Goal: Transaction & Acquisition: Book appointment/travel/reservation

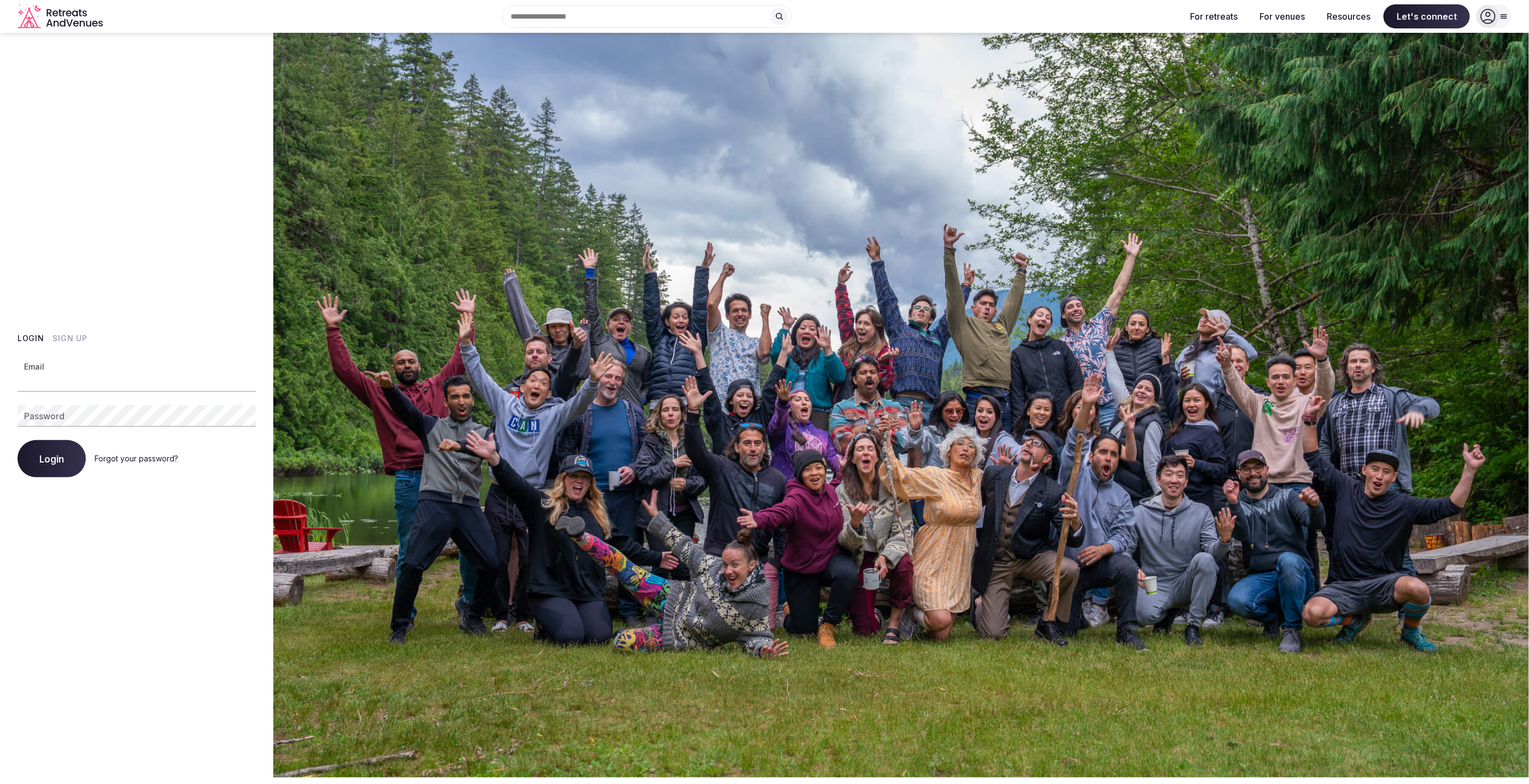
click at [97, 379] on input "Email" at bounding box center [137, 381] width 239 height 22
type input "**********"
click at [17, 440] on button "Login" at bounding box center [51, 458] width 68 height 37
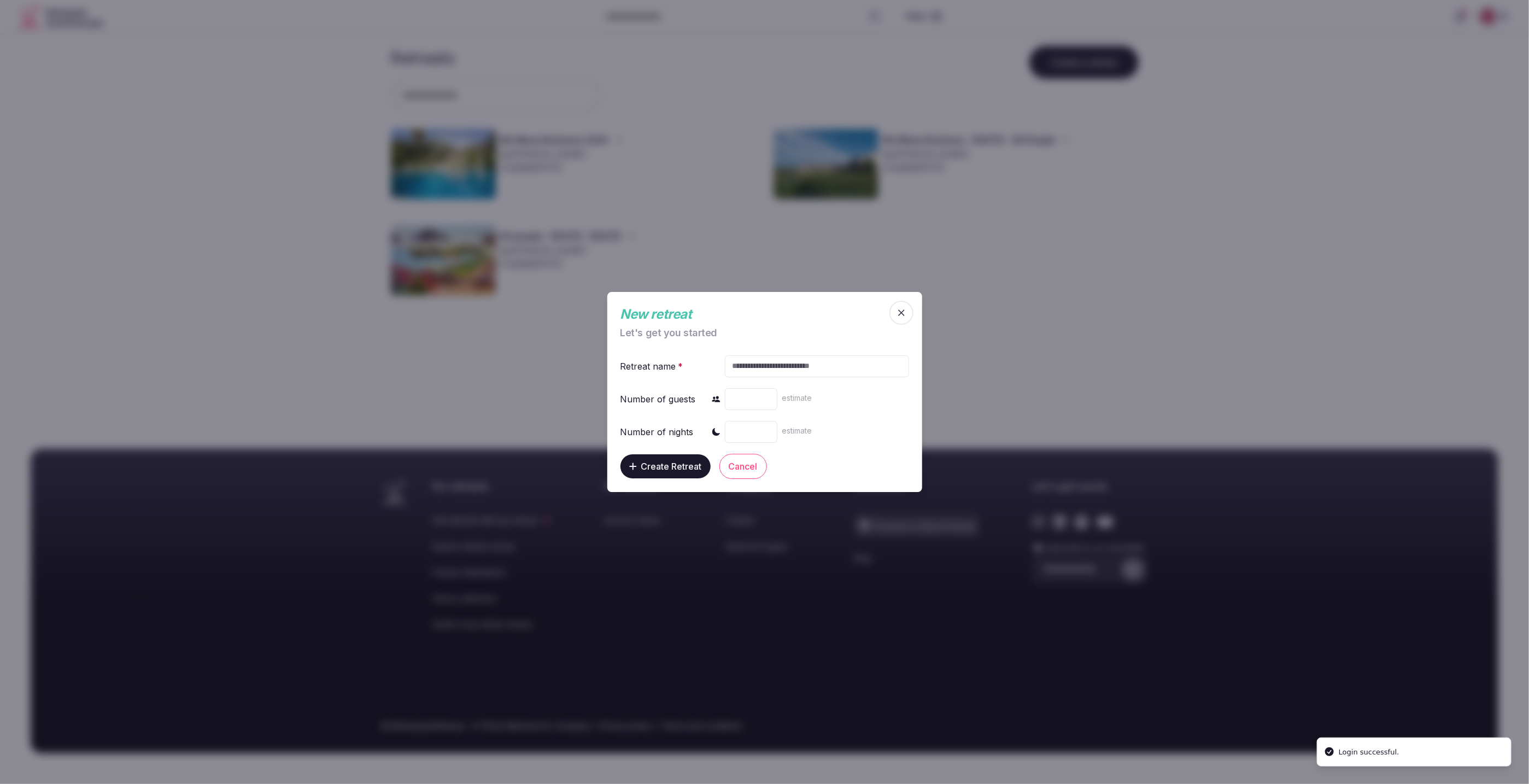
click at [906, 314] on icon "button" at bounding box center [901, 313] width 11 height 11
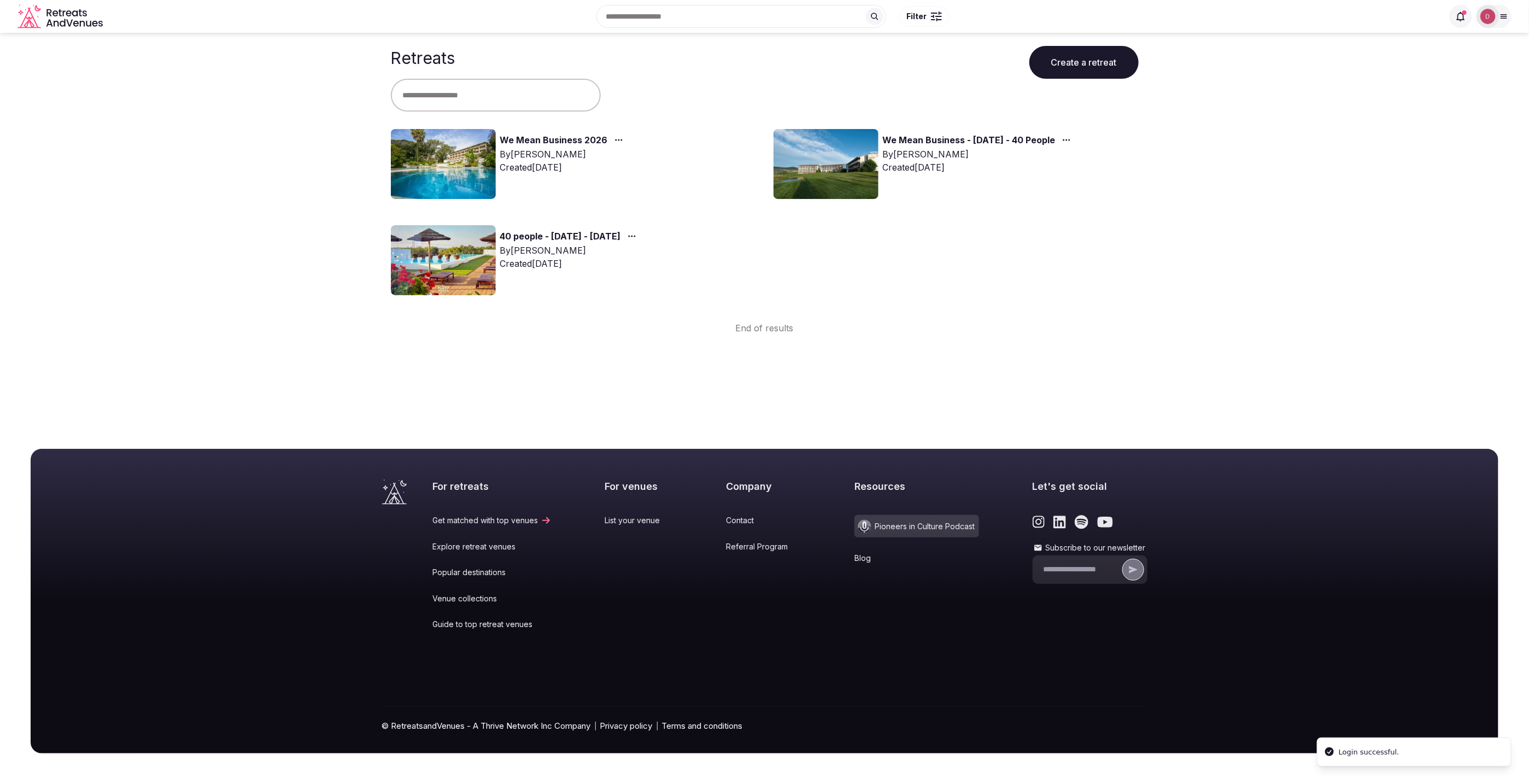
click at [581, 141] on link "We Mean Business 2026" at bounding box center [554, 141] width 107 height 14
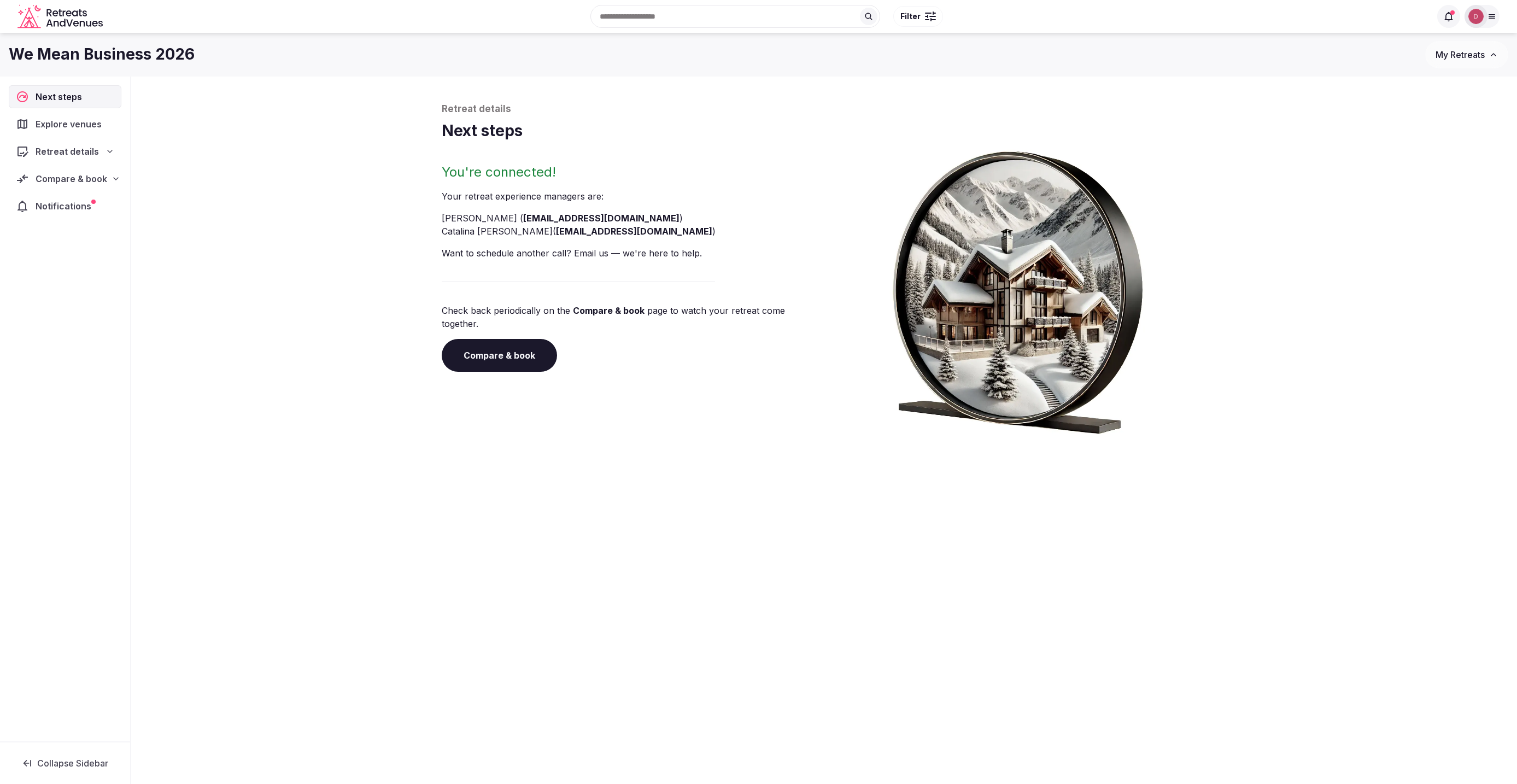
click at [74, 185] on span "Compare & book" at bounding box center [71, 179] width 72 height 13
click at [100, 205] on span "Shortlisted venues (25)" at bounding box center [71, 200] width 89 height 11
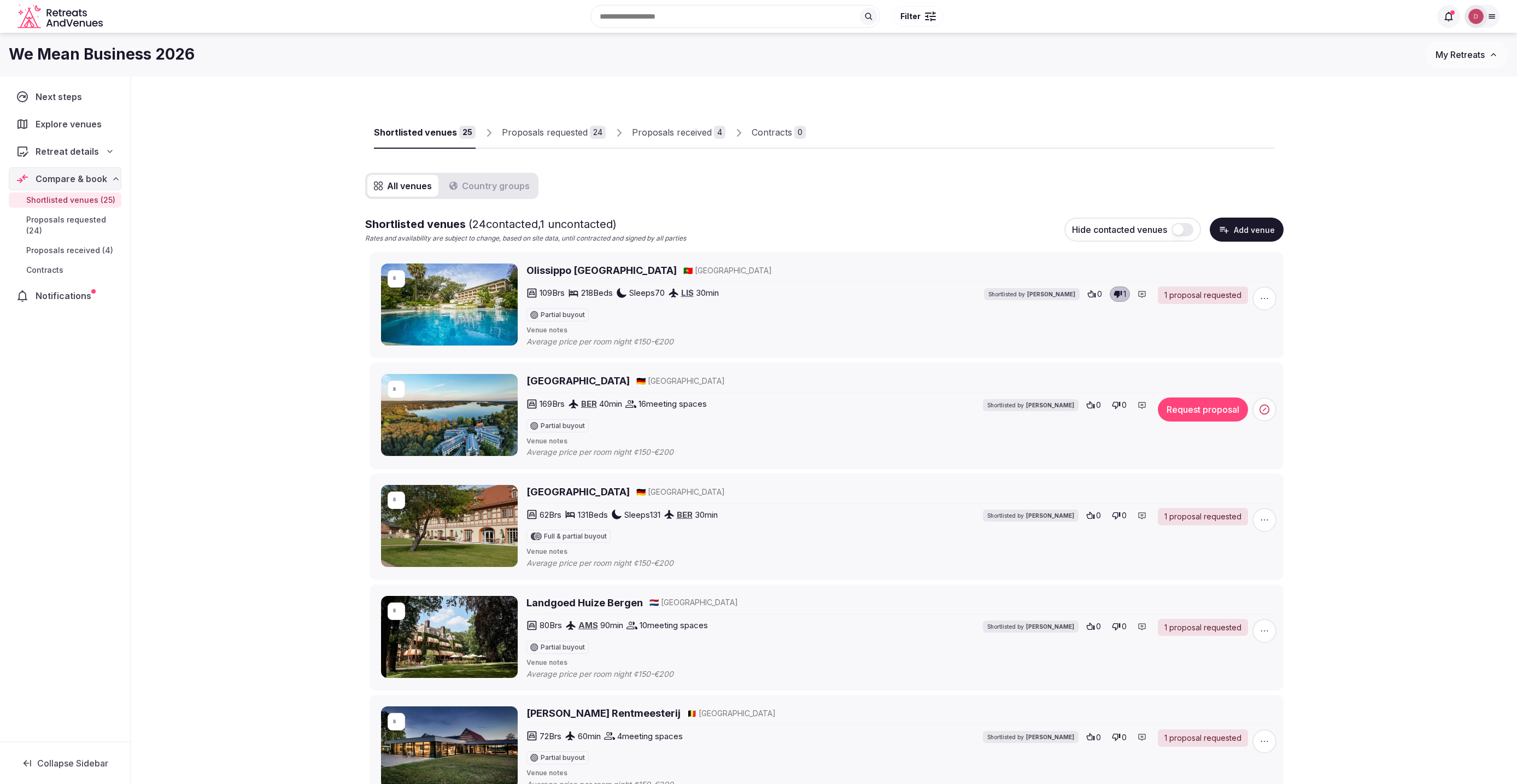
click at [1178, 230] on button "button" at bounding box center [1182, 230] width 22 height 13
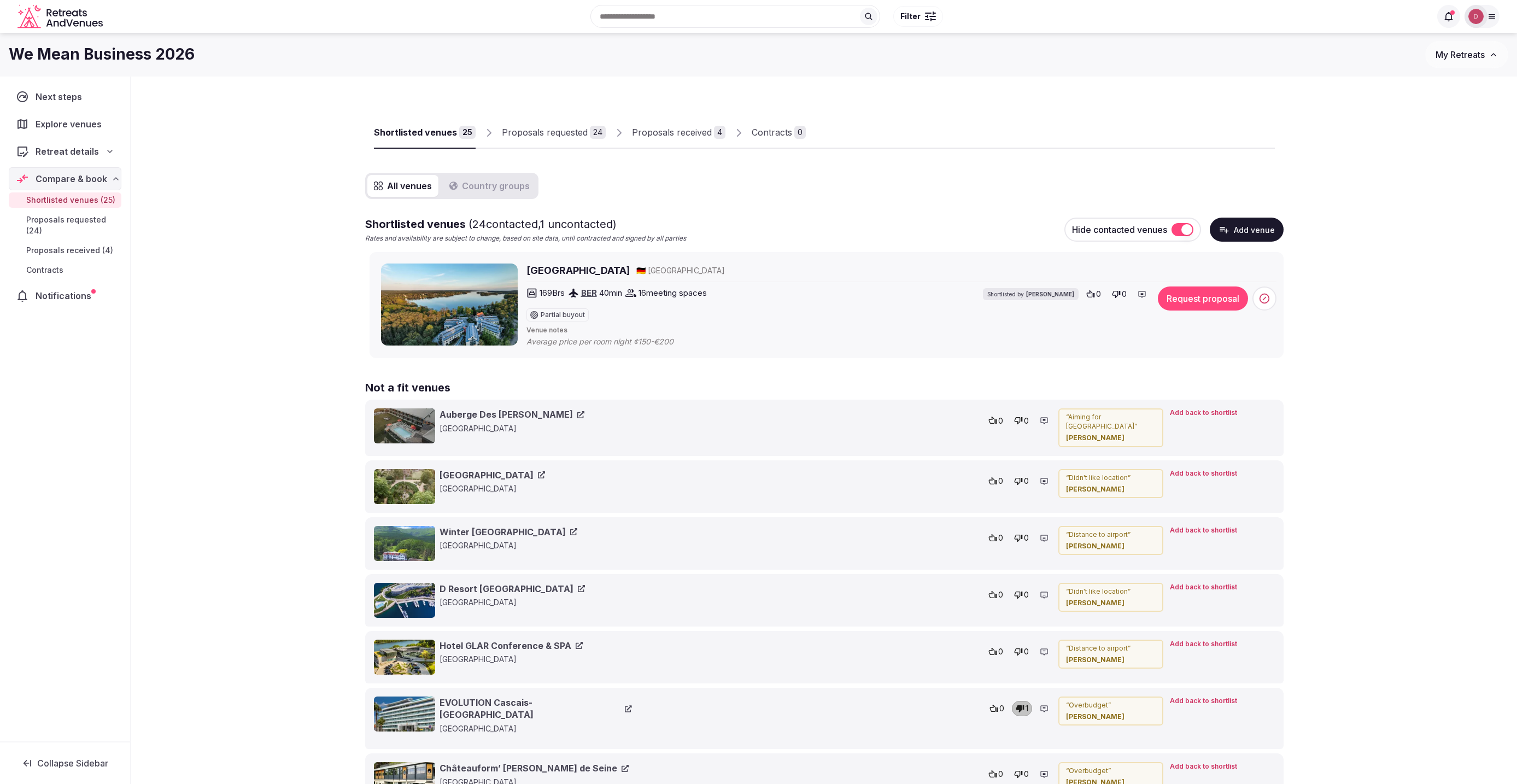
click at [591, 141] on link "Proposals requested 24" at bounding box center [553, 132] width 104 height 31
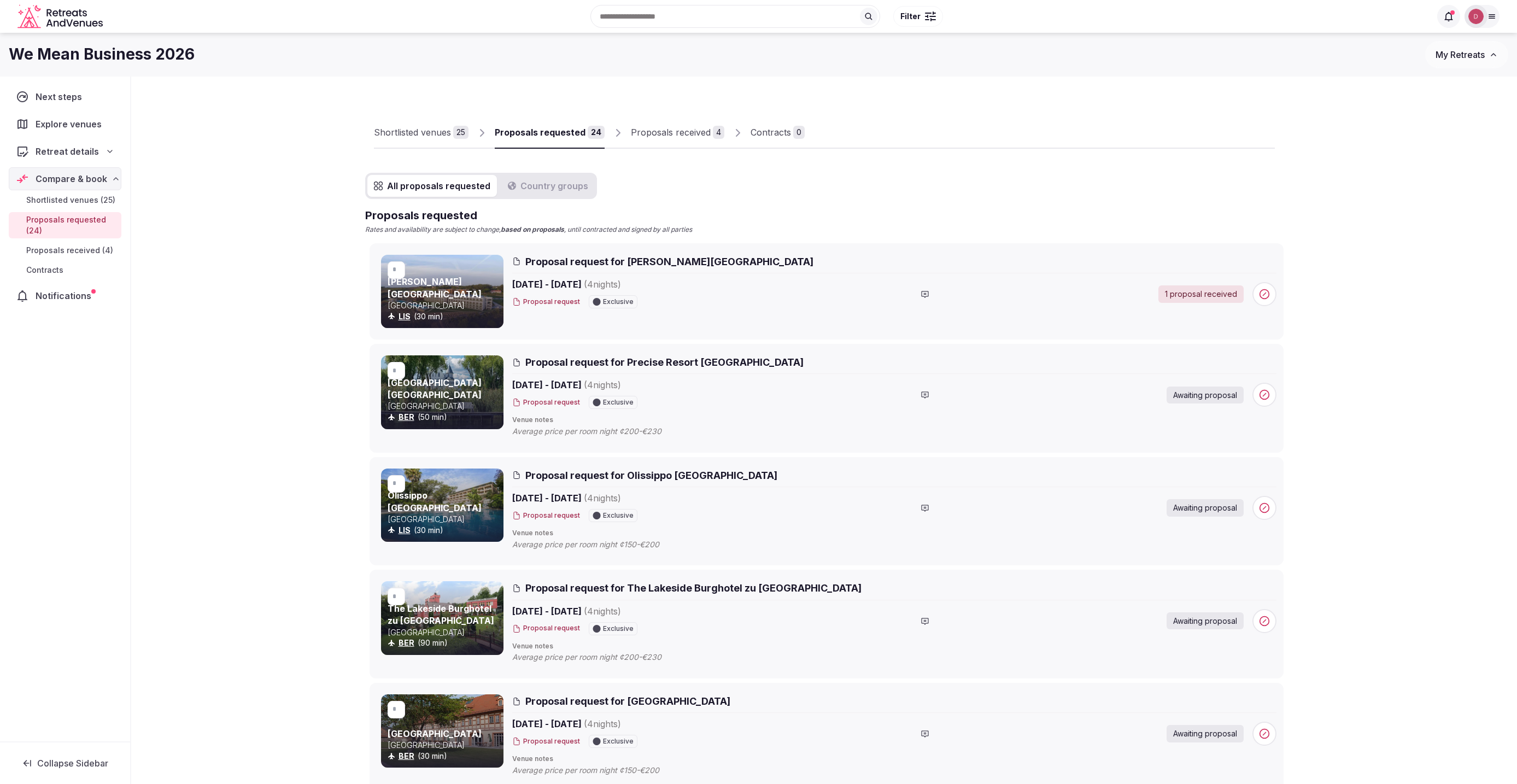
click at [678, 136] on div "Proposals received" at bounding box center [671, 132] width 80 height 13
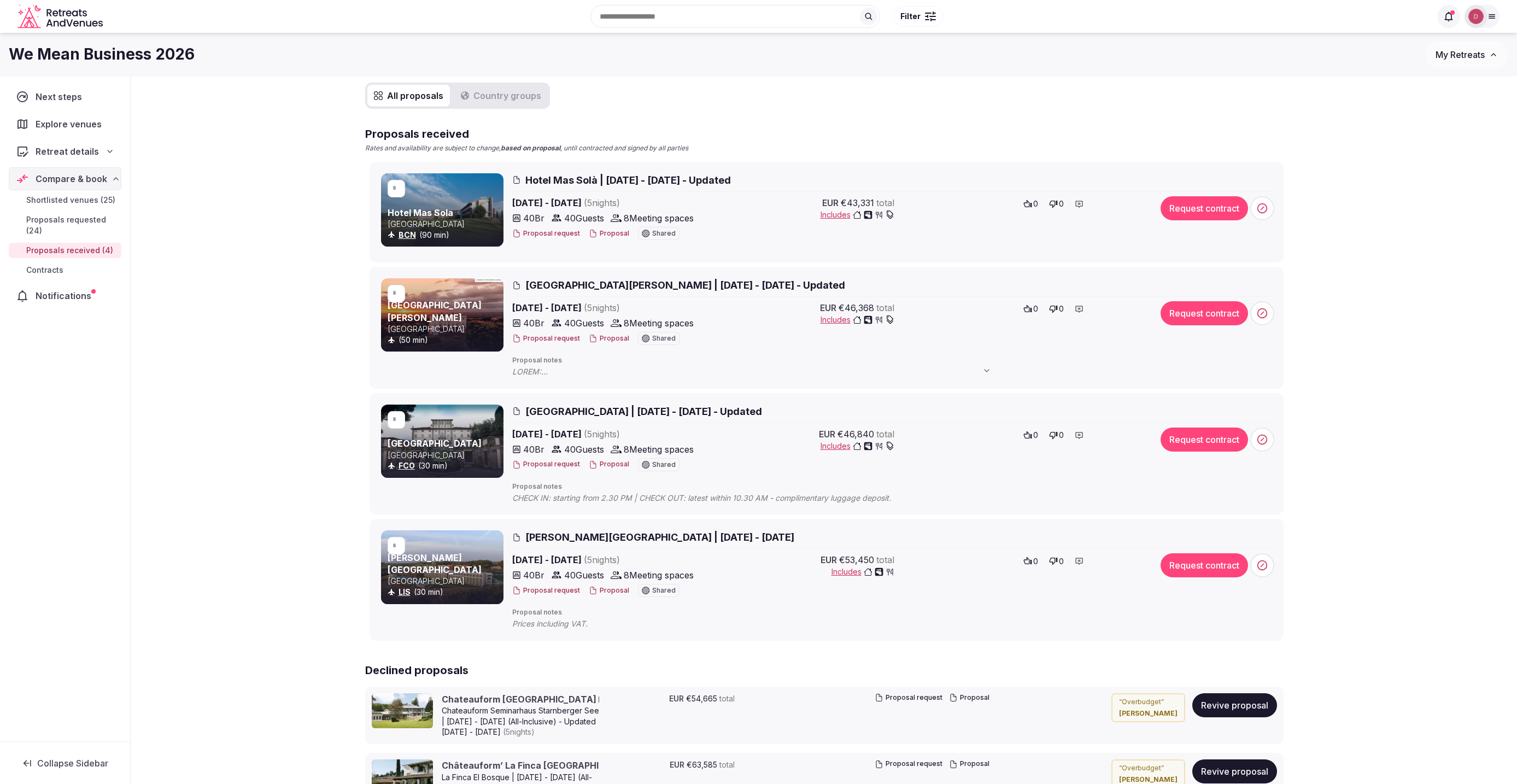
scroll to position [10, 0]
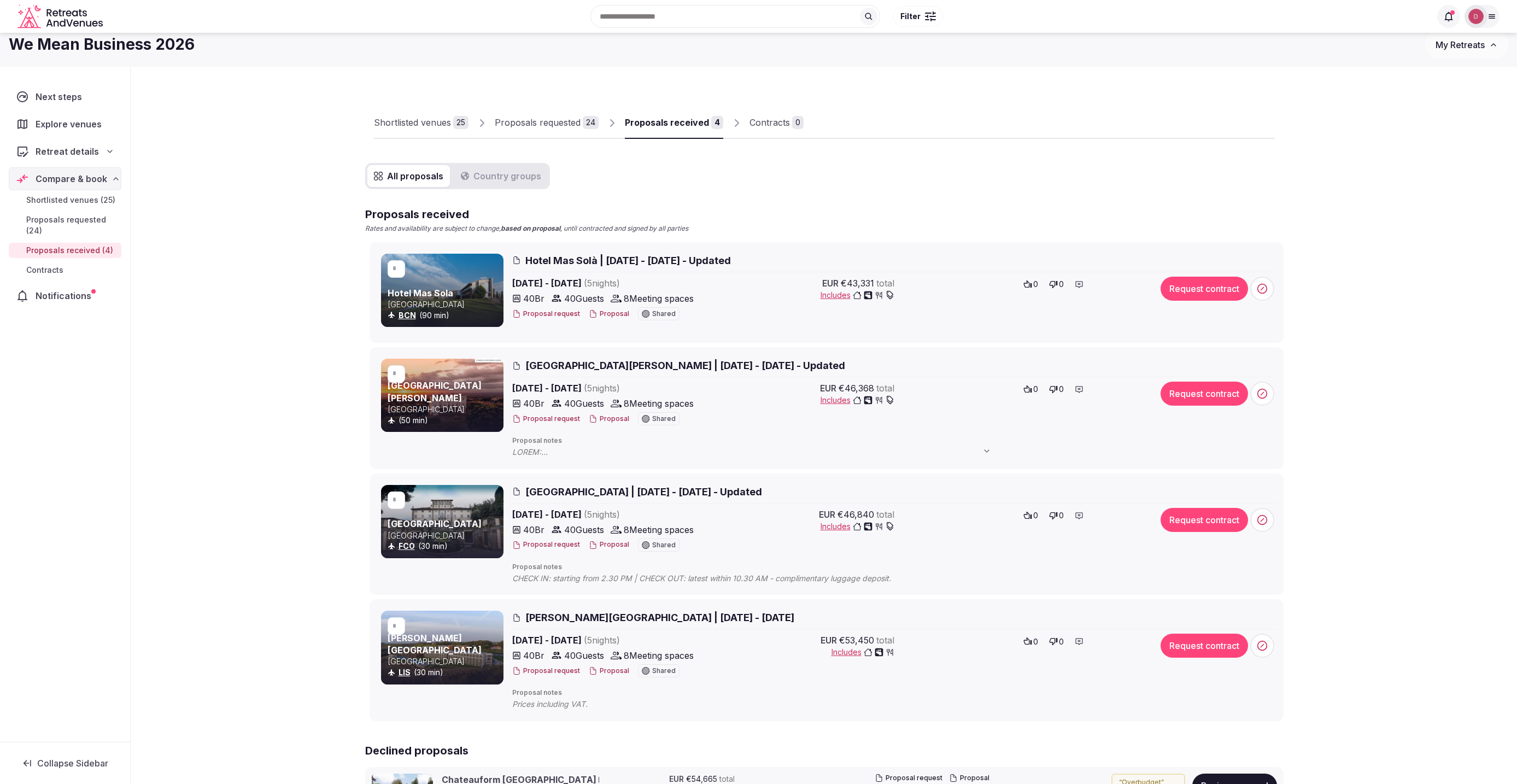
click at [667, 370] on span "[GEOGRAPHIC_DATA][PERSON_NAME] | [DATE] - [DATE] - Updated" at bounding box center [685, 365] width 320 height 14
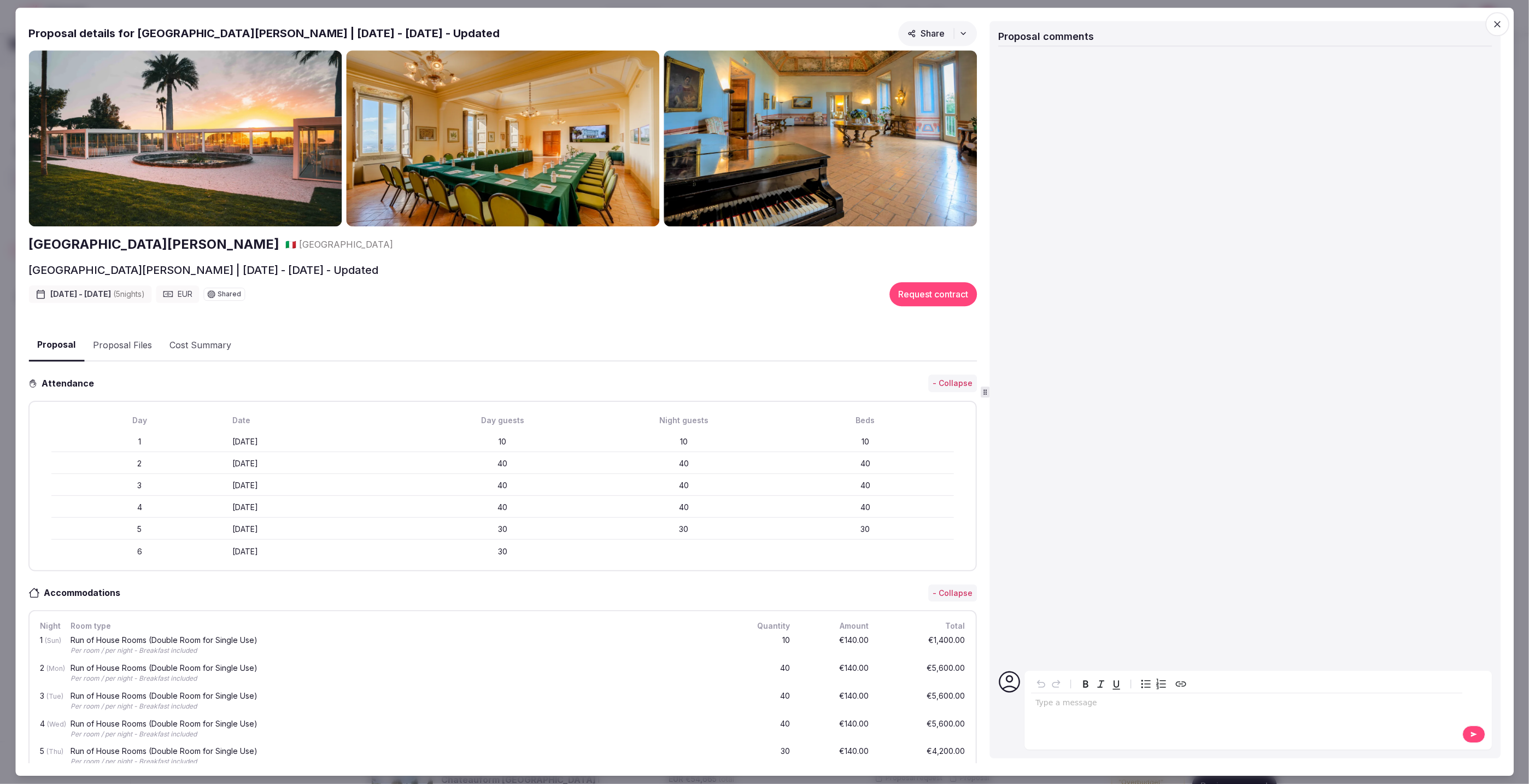
click at [120, 39] on h2 "Proposal details for [GEOGRAPHIC_DATA][PERSON_NAME] | [DATE] - [DATE] - Updated" at bounding box center [264, 33] width 471 height 15
click at [142, 343] on button "Proposal Files" at bounding box center [122, 345] width 77 height 31
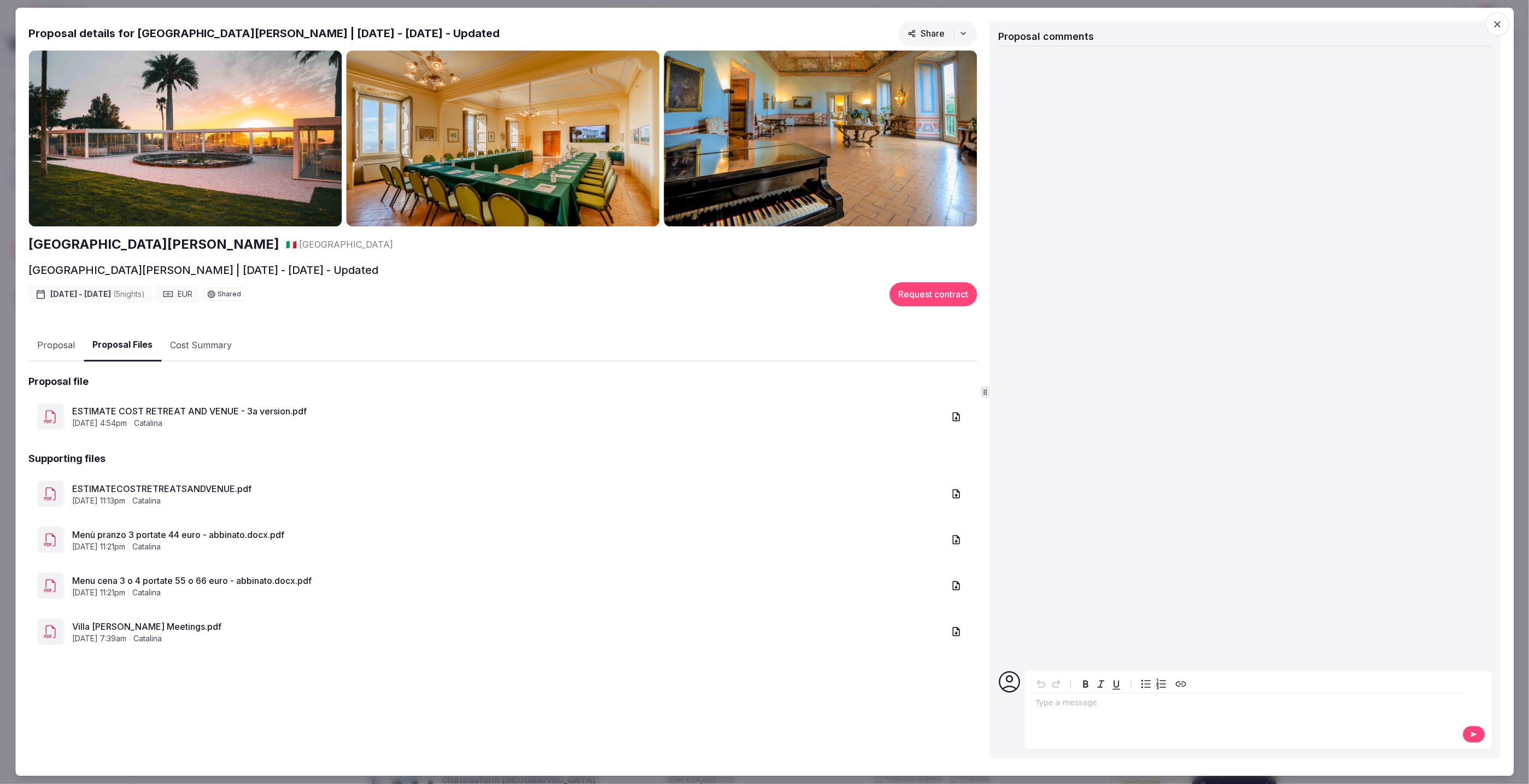
click at [155, 623] on link "Villa [PERSON_NAME] Meetings.pdf" at bounding box center [509, 626] width 873 height 13
click at [240, 405] on link "ESTIMATE COST RETREAT AND VENUE - 3a version.pdf" at bounding box center [509, 411] width 873 height 13
click at [1495, 15] on span "button" at bounding box center [1497, 24] width 24 height 24
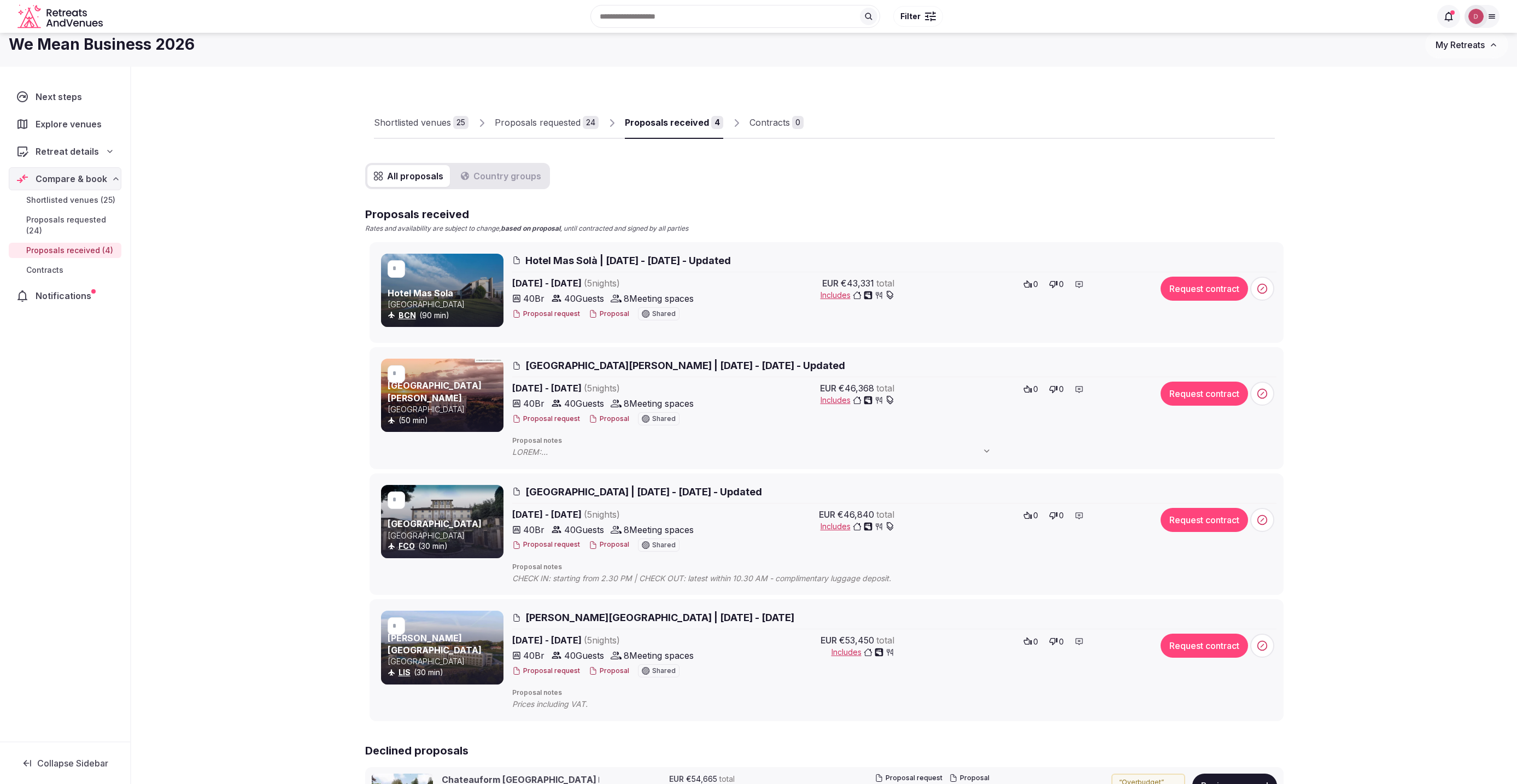
click at [534, 364] on span "[GEOGRAPHIC_DATA][PERSON_NAME] | [DATE] - [DATE] - Updated" at bounding box center [685, 365] width 320 height 14
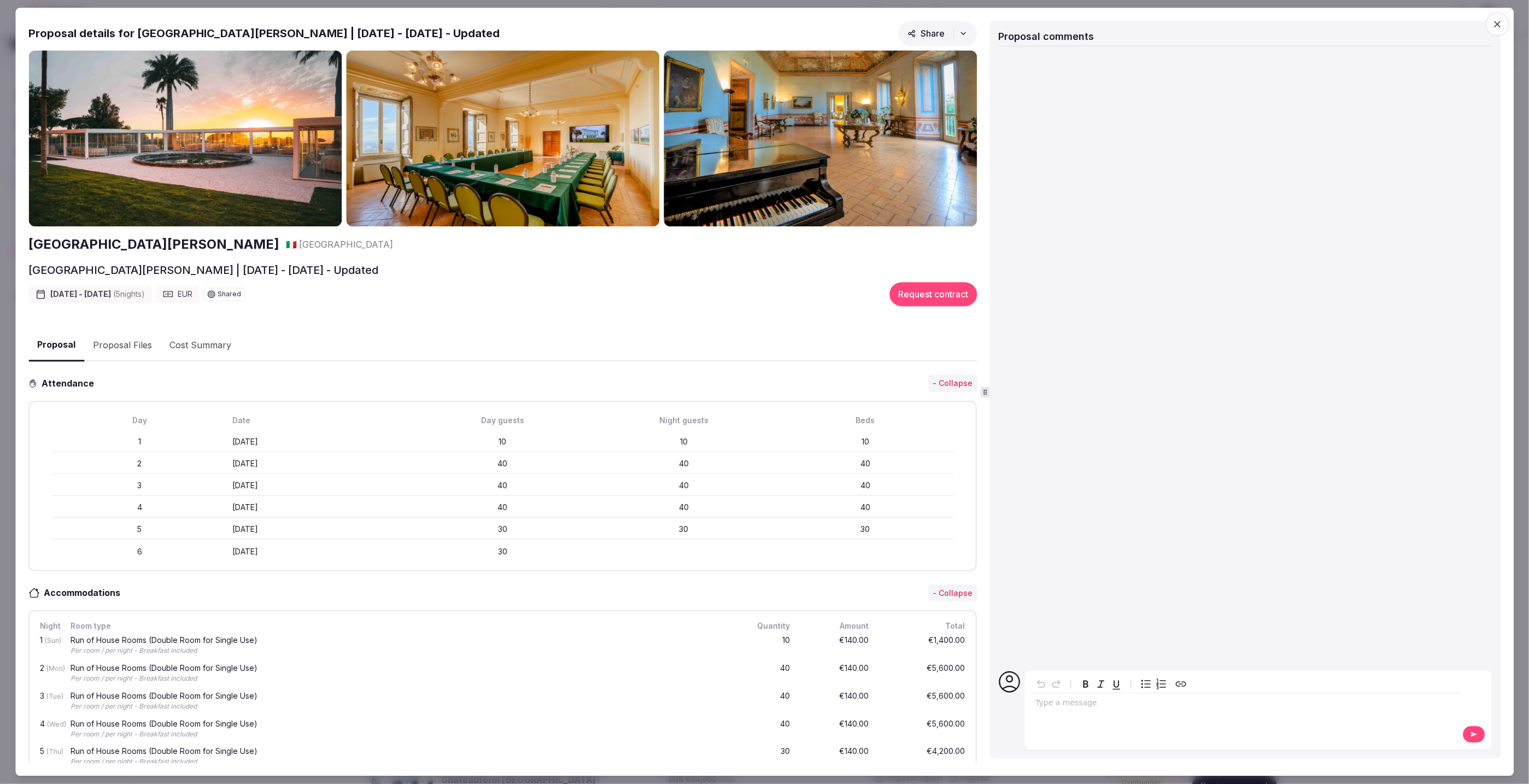
click at [1492, 18] on icon "button" at bounding box center [1497, 24] width 11 height 11
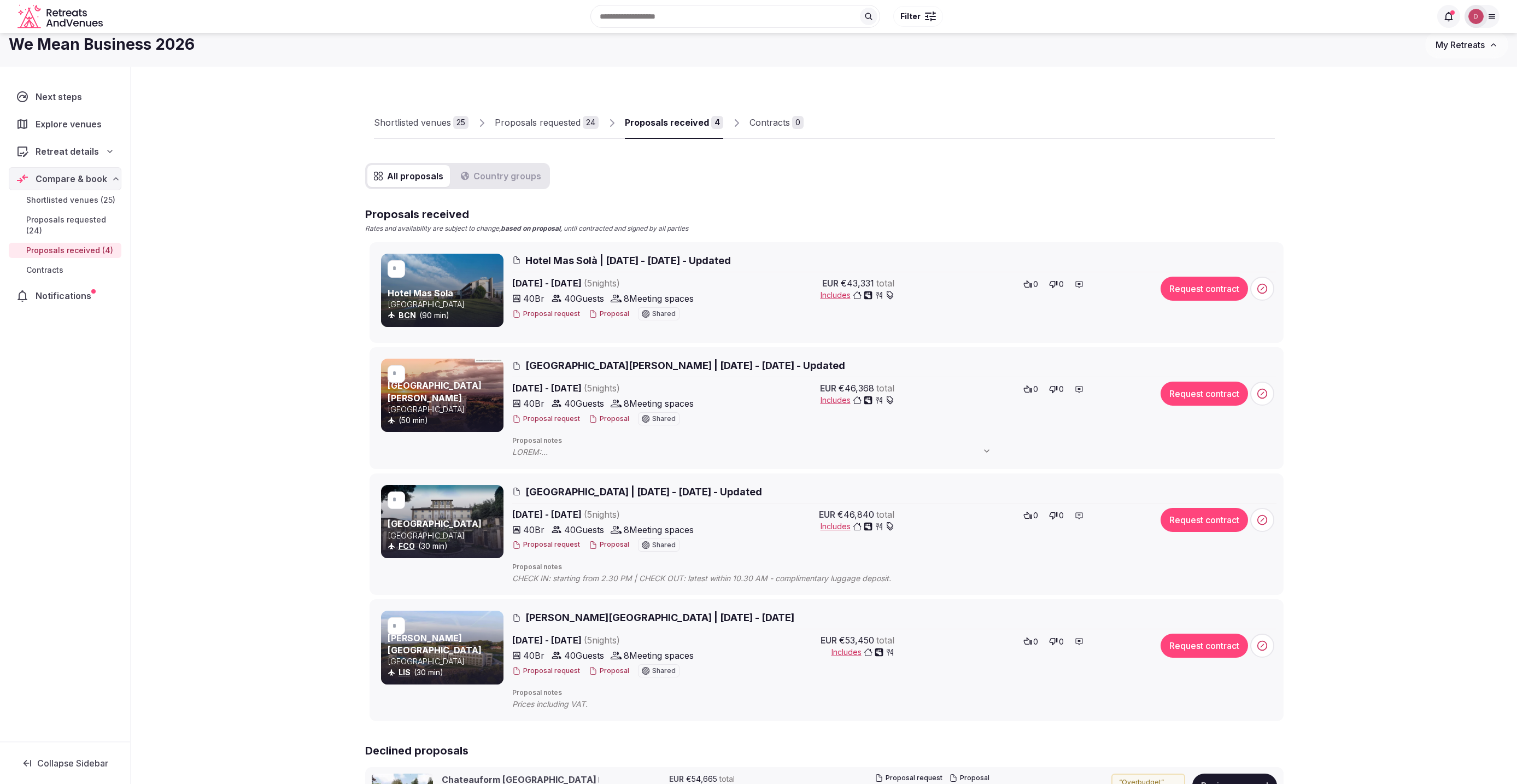
click at [451, 388] on div at bounding box center [442, 395] width 122 height 73
click at [440, 393] on link "[GEOGRAPHIC_DATA][PERSON_NAME]" at bounding box center [434, 391] width 94 height 23
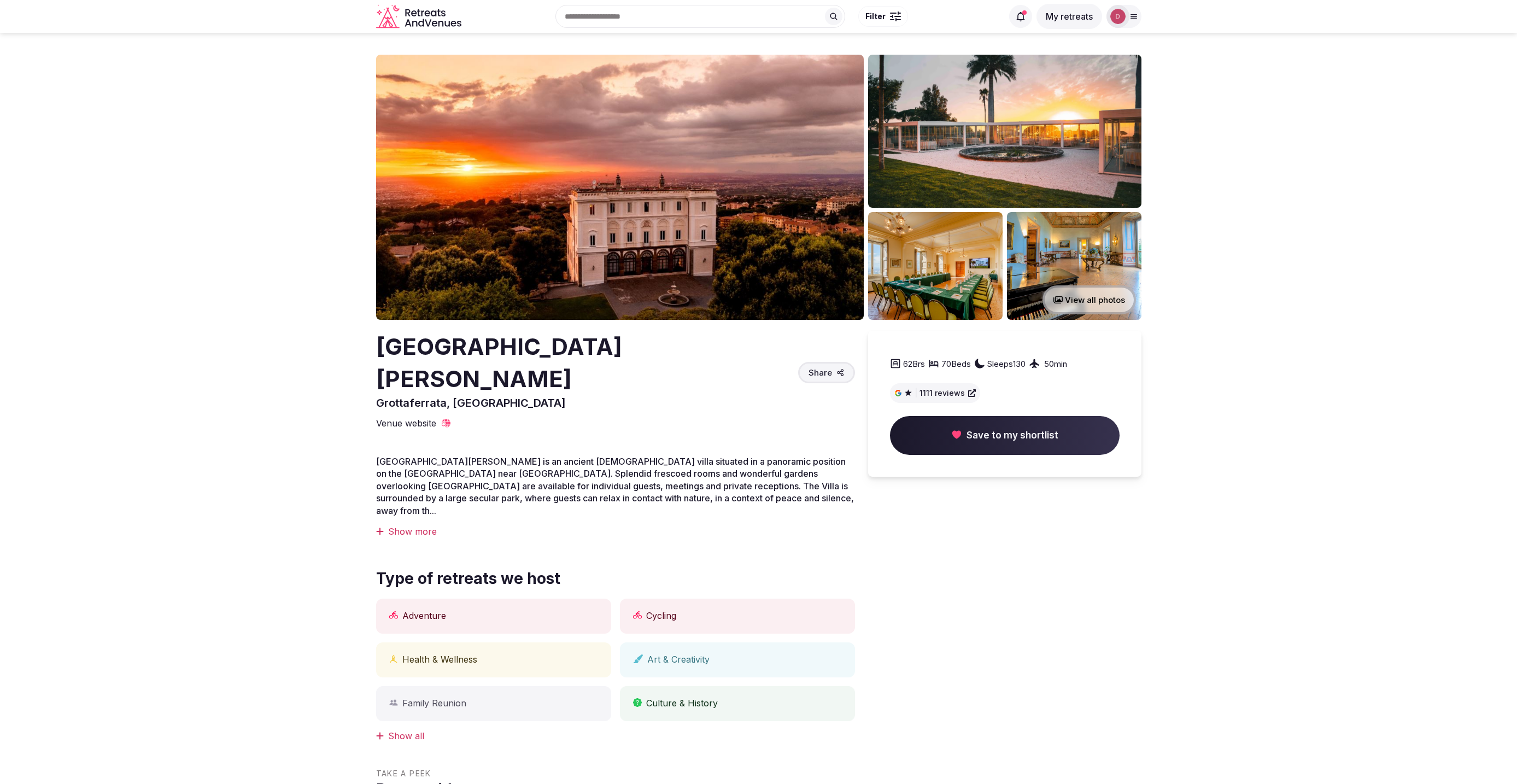
click at [600, 202] on img at bounding box center [620, 187] width 488 height 265
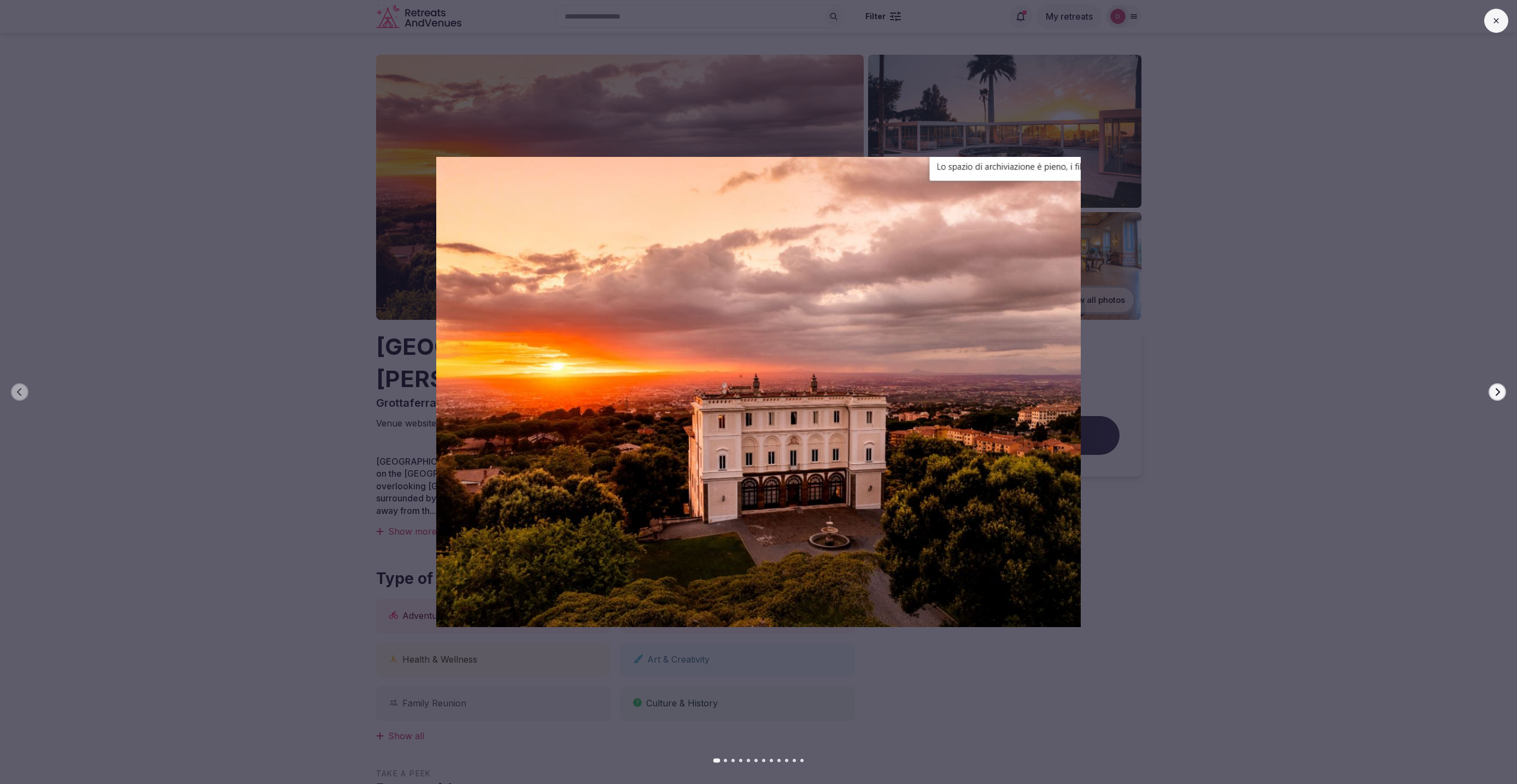
click at [1499, 386] on button "Next slide" at bounding box center [1497, 392] width 17 height 17
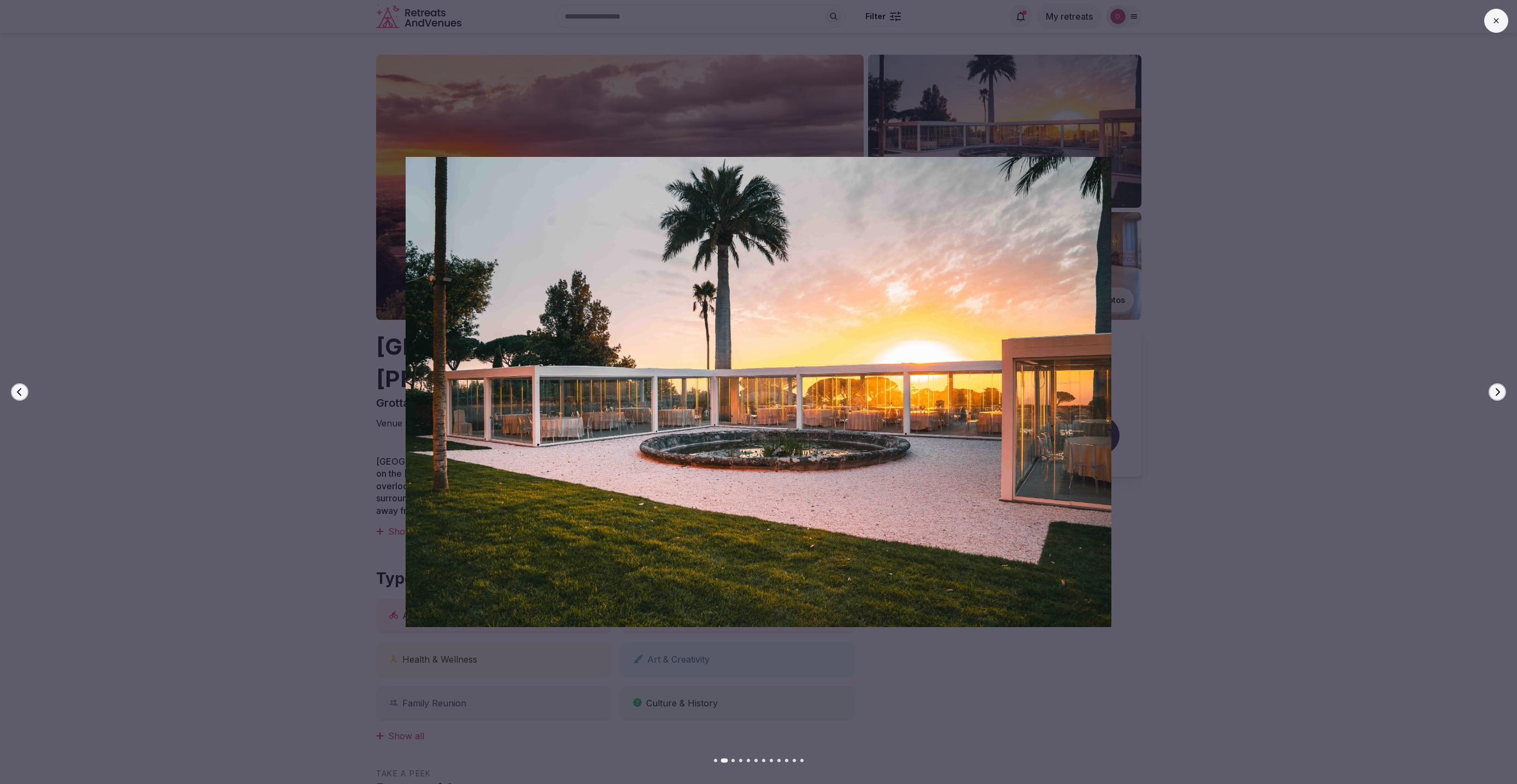
click at [1499, 386] on button "Next slide" at bounding box center [1497, 392] width 17 height 17
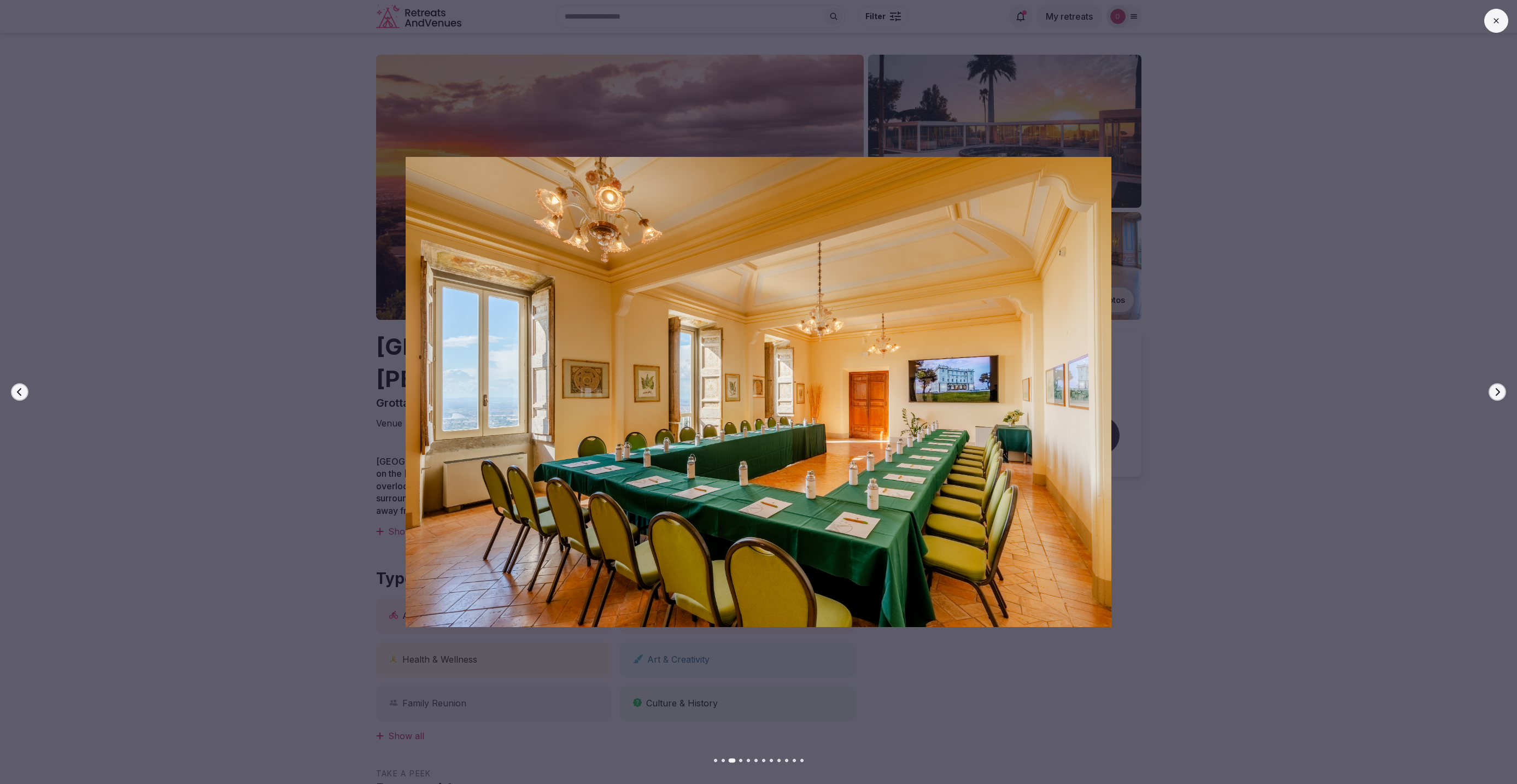
click at [1499, 386] on button "Next slide" at bounding box center [1497, 392] width 17 height 17
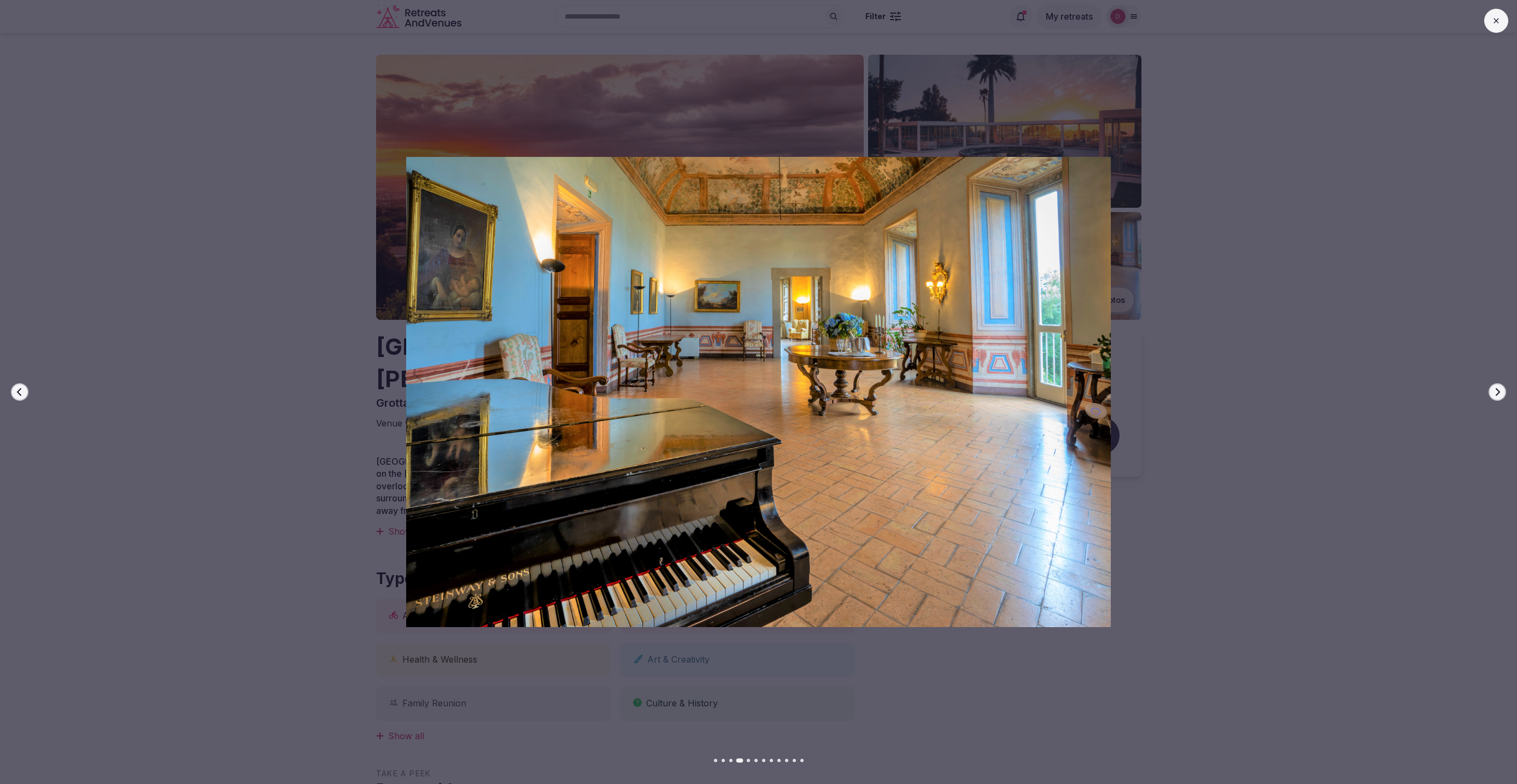
click at [1499, 386] on button "Next slide" at bounding box center [1497, 392] width 17 height 17
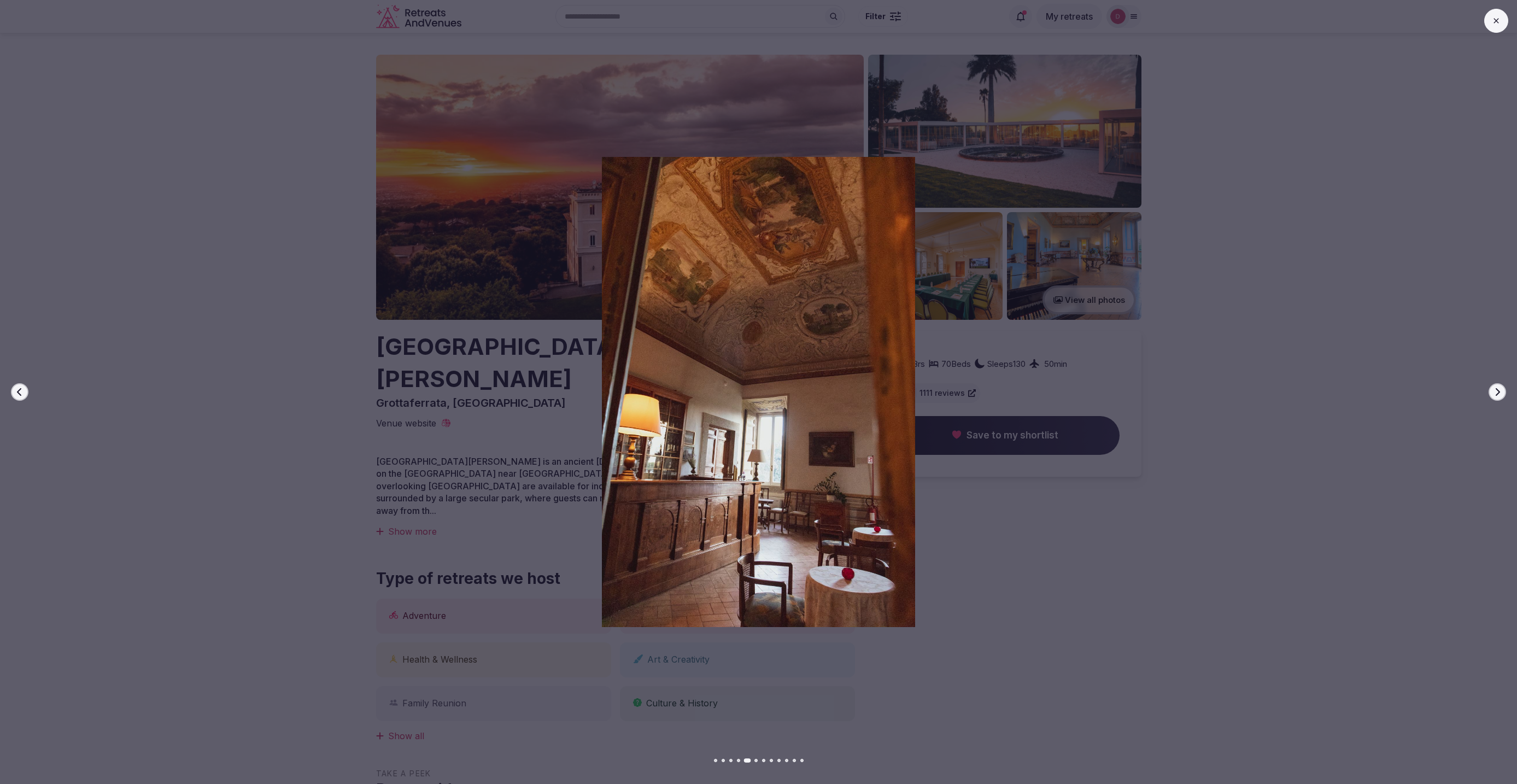
click at [1499, 386] on button "Next slide" at bounding box center [1497, 392] width 17 height 17
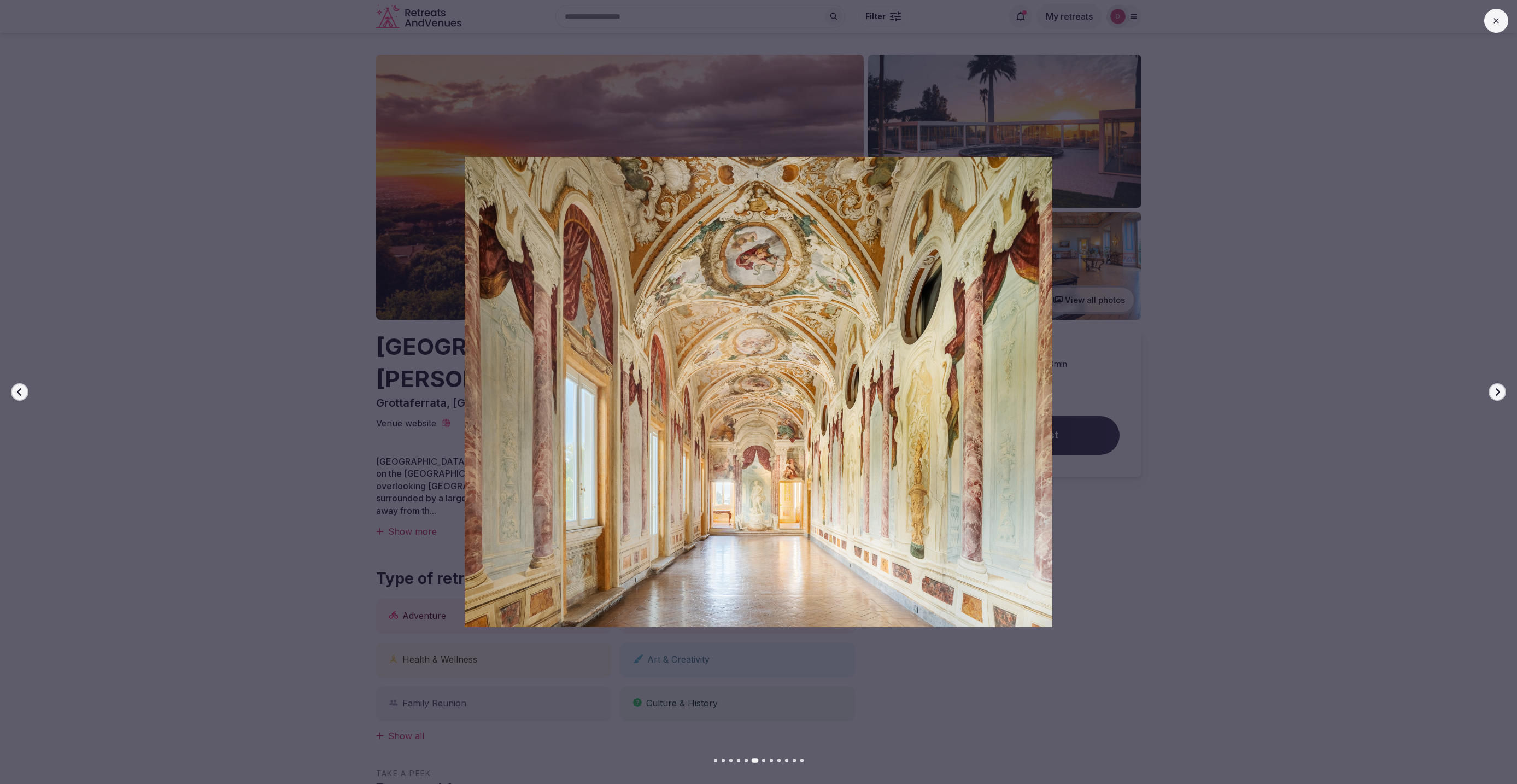
click at [1499, 386] on button "Next slide" at bounding box center [1497, 392] width 17 height 17
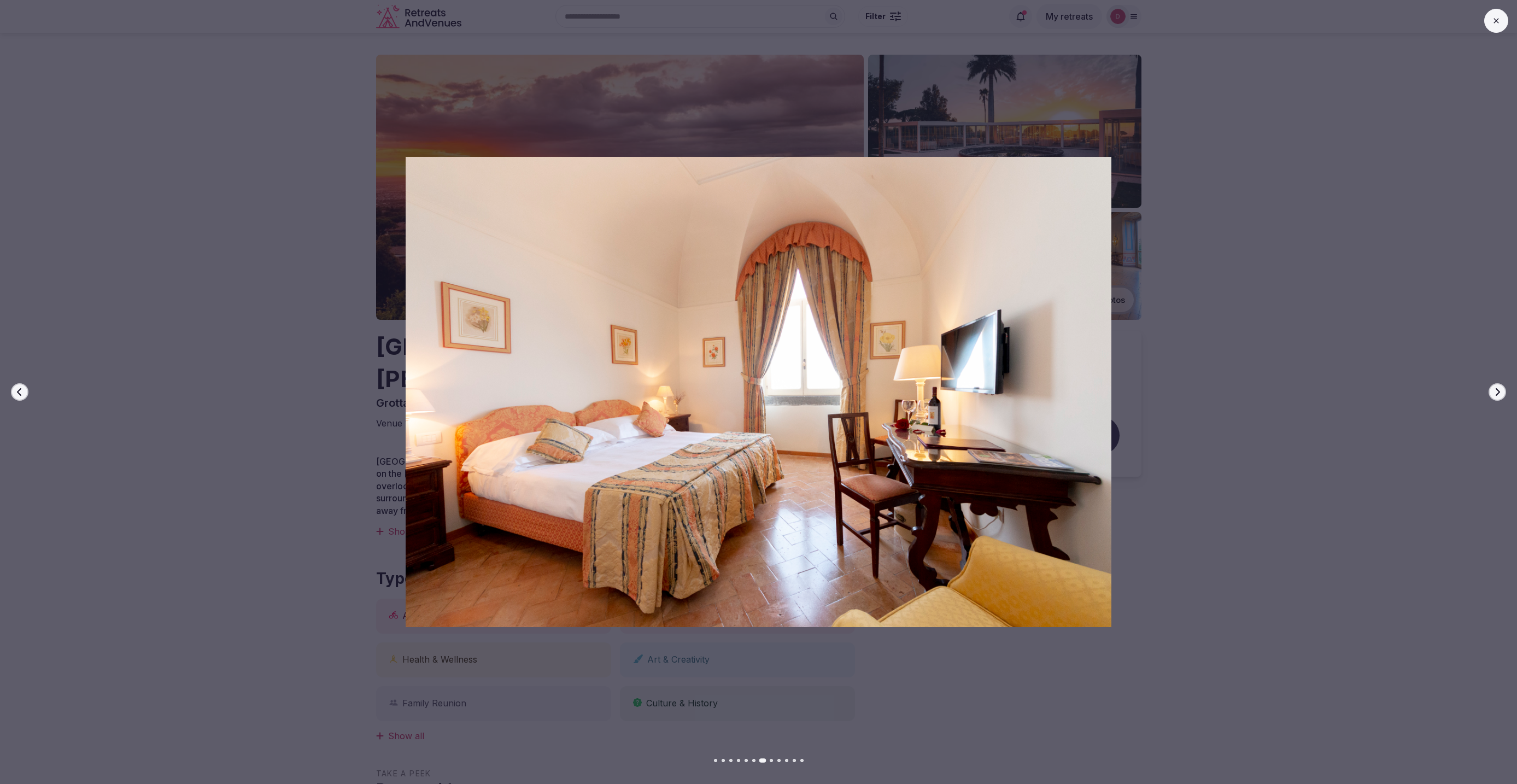
click at [1499, 386] on button "Next slide" at bounding box center [1497, 392] width 17 height 17
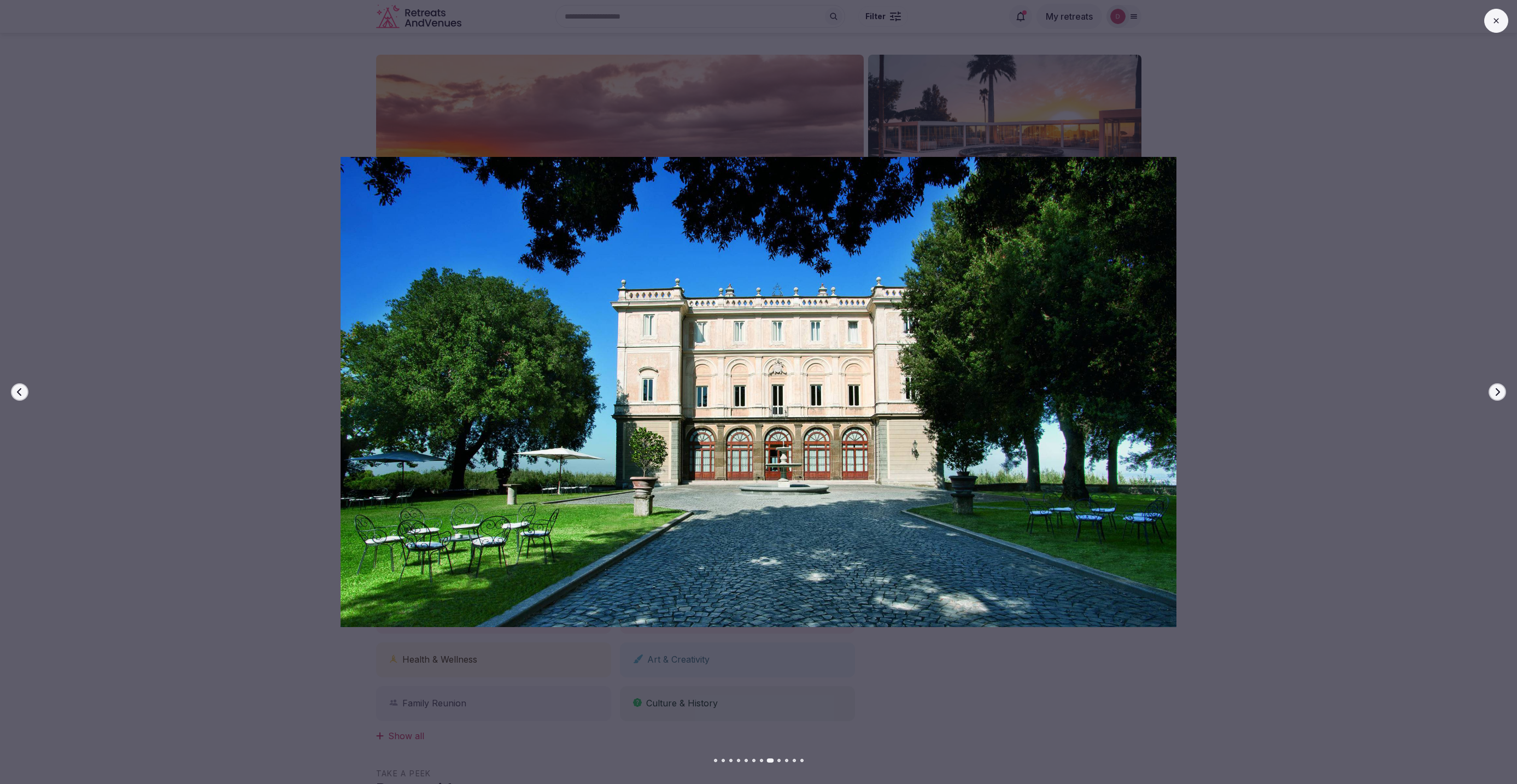
click at [1499, 386] on button "Next slide" at bounding box center [1497, 392] width 17 height 17
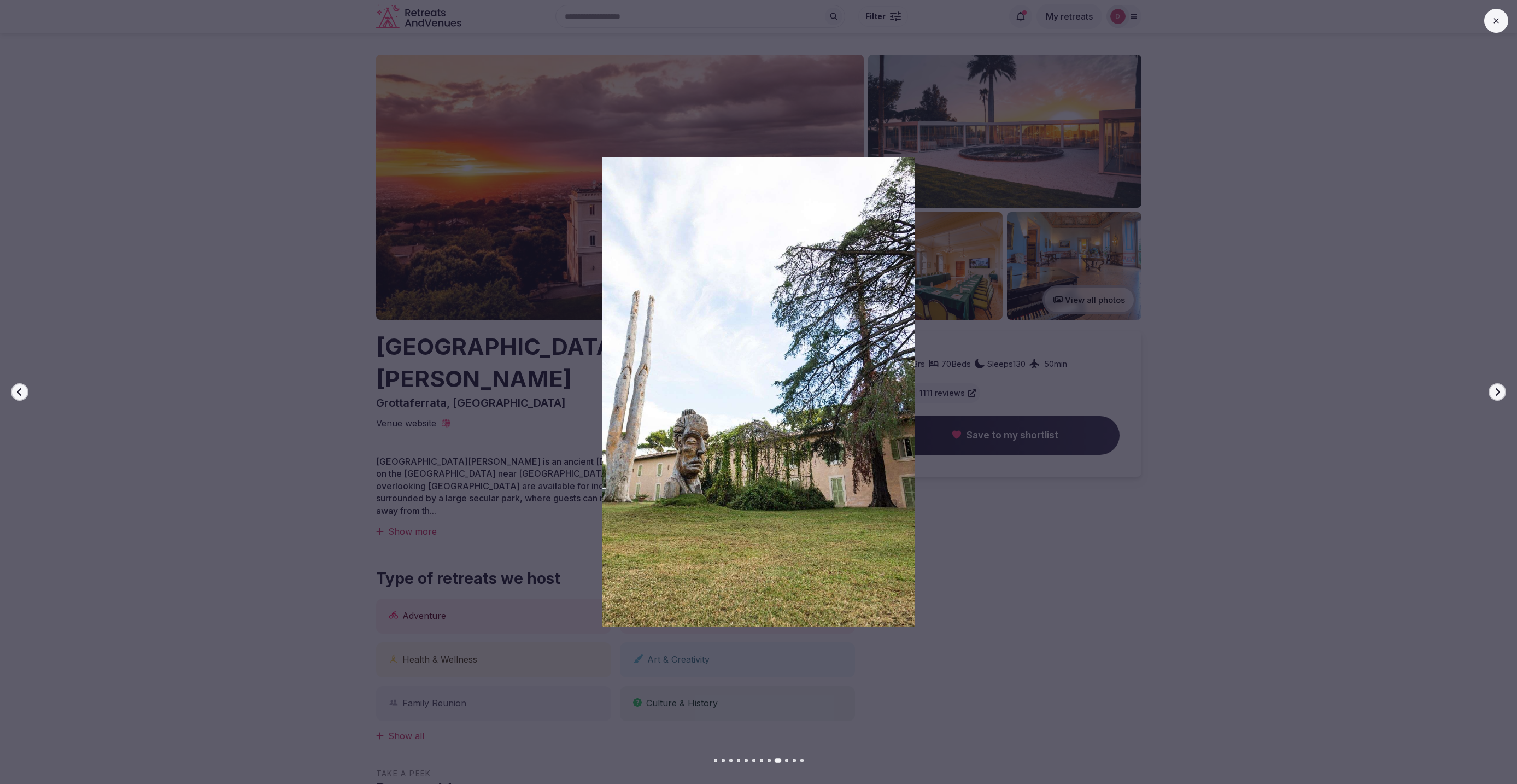
click at [1499, 386] on button "Next slide" at bounding box center [1497, 392] width 17 height 17
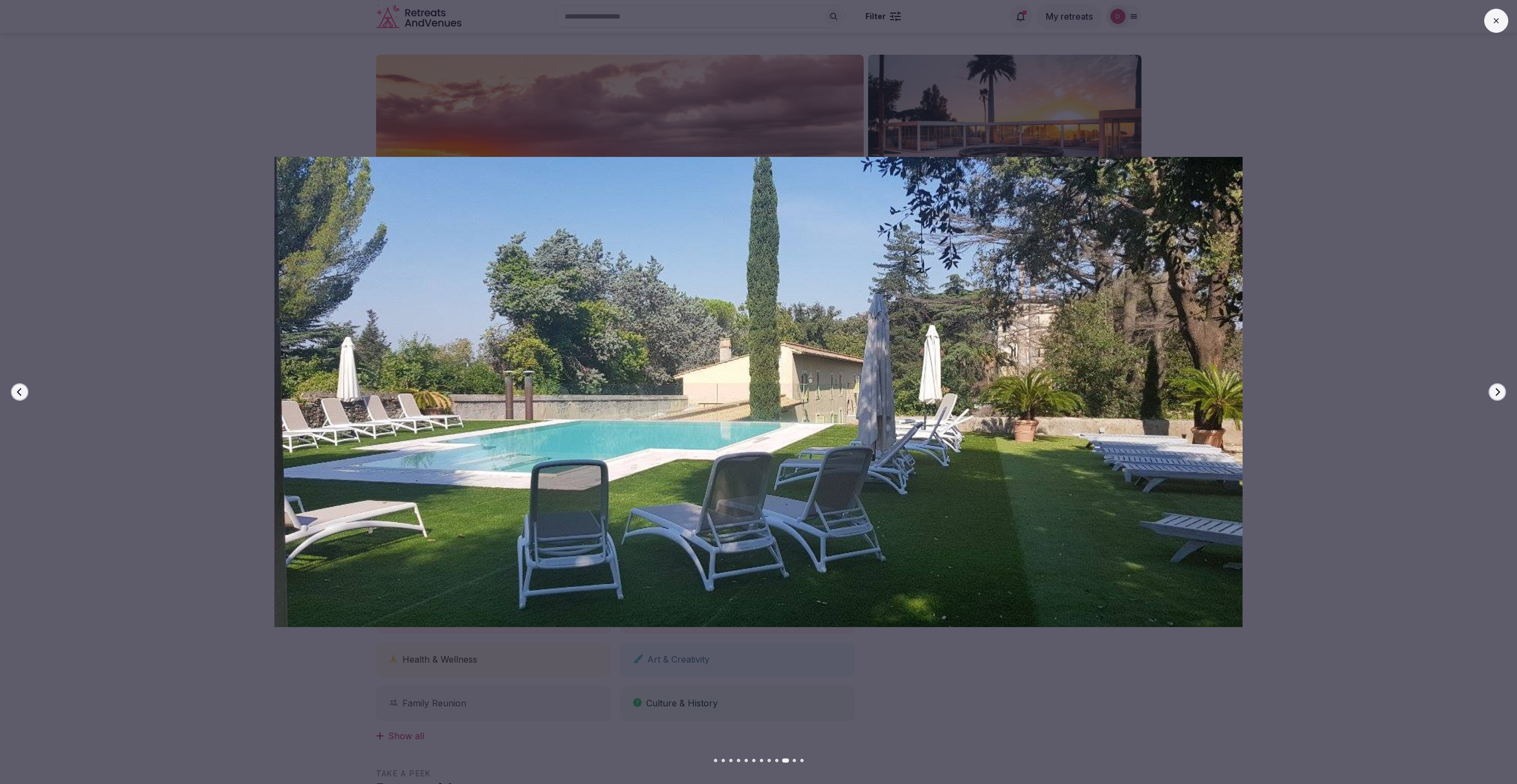
click at [1499, 386] on button "Next slide" at bounding box center [1497, 392] width 17 height 17
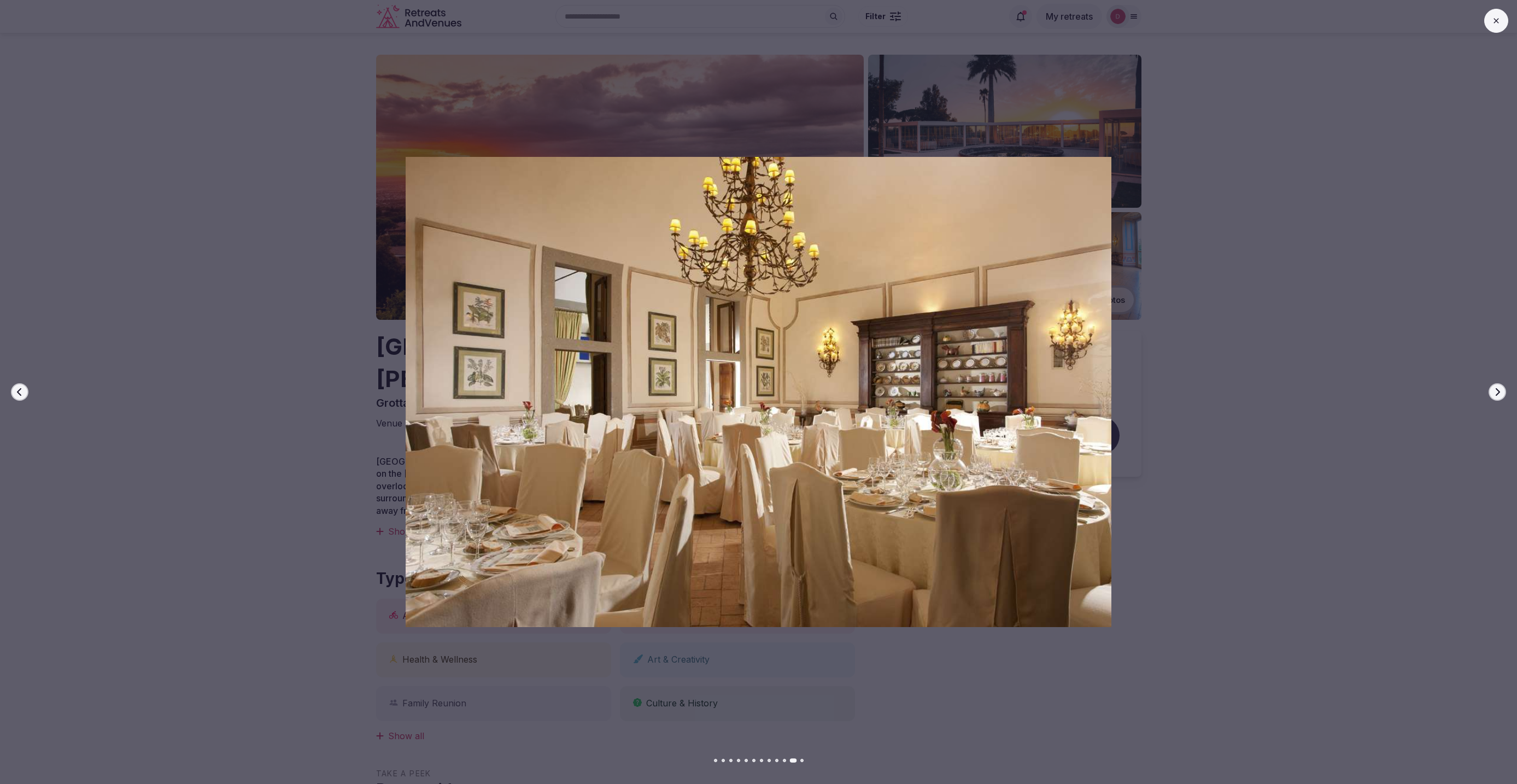
click at [1499, 386] on button "Next slide" at bounding box center [1497, 392] width 17 height 17
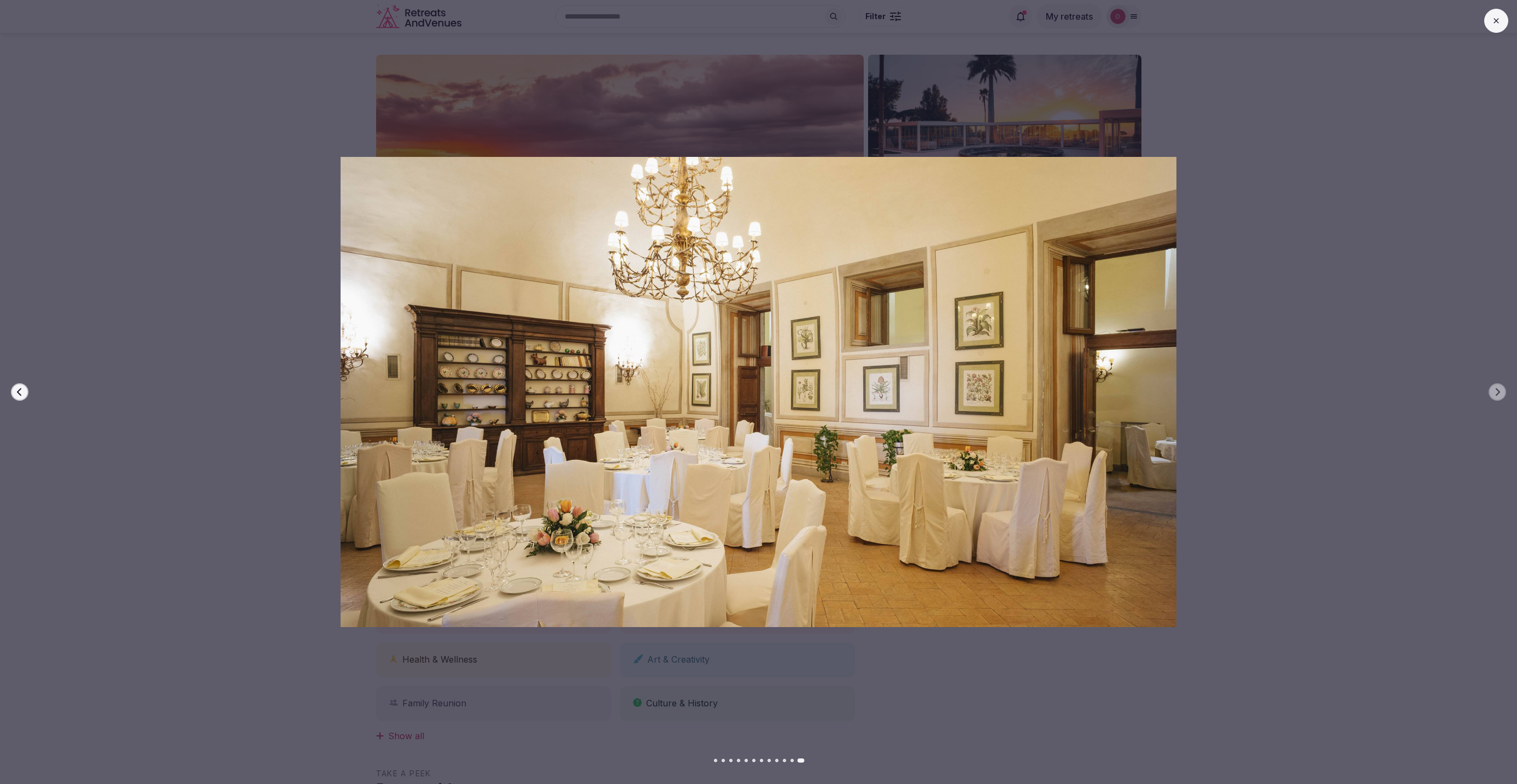
click at [1493, 23] on icon at bounding box center [1496, 21] width 9 height 9
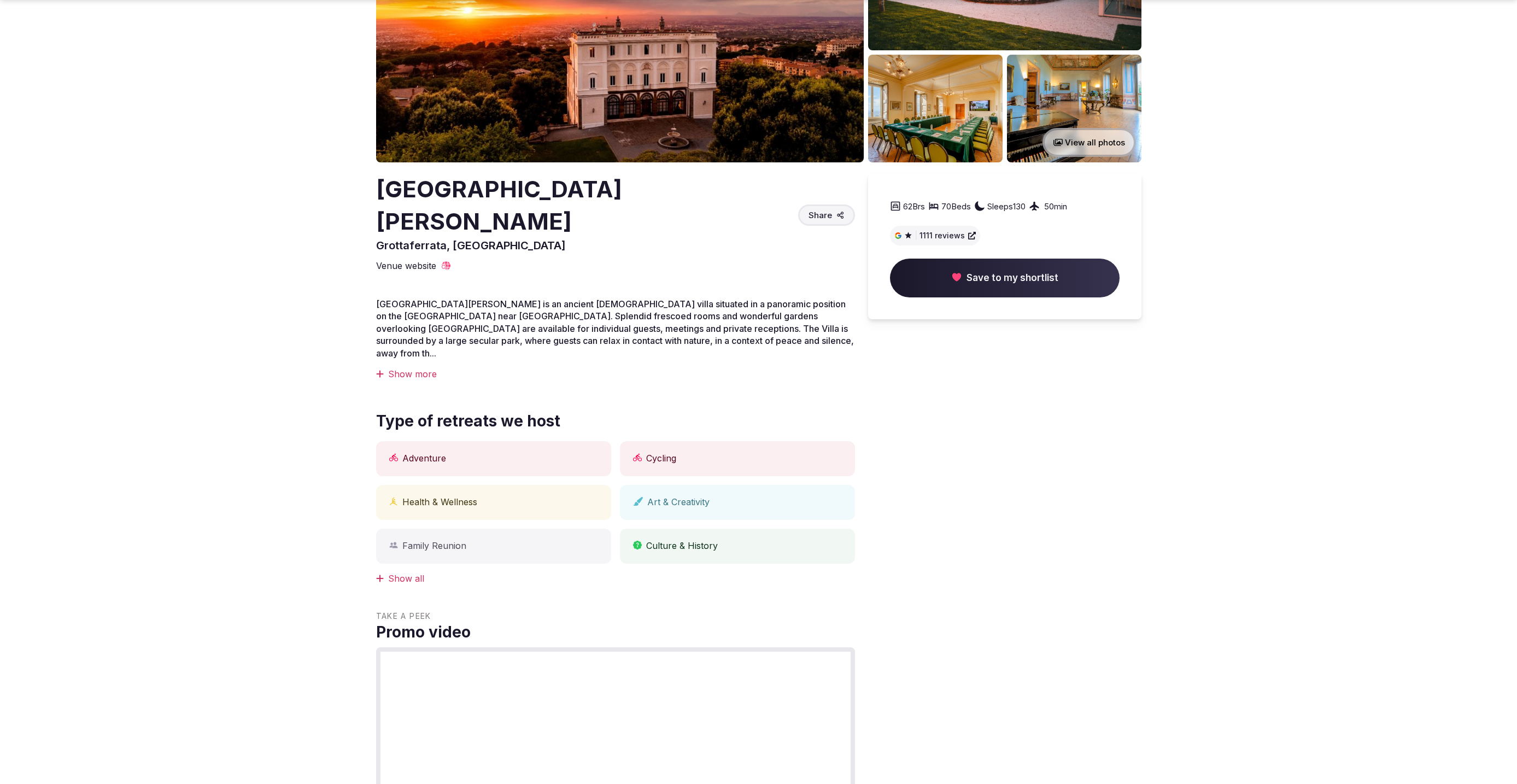
scroll to position [164, 0]
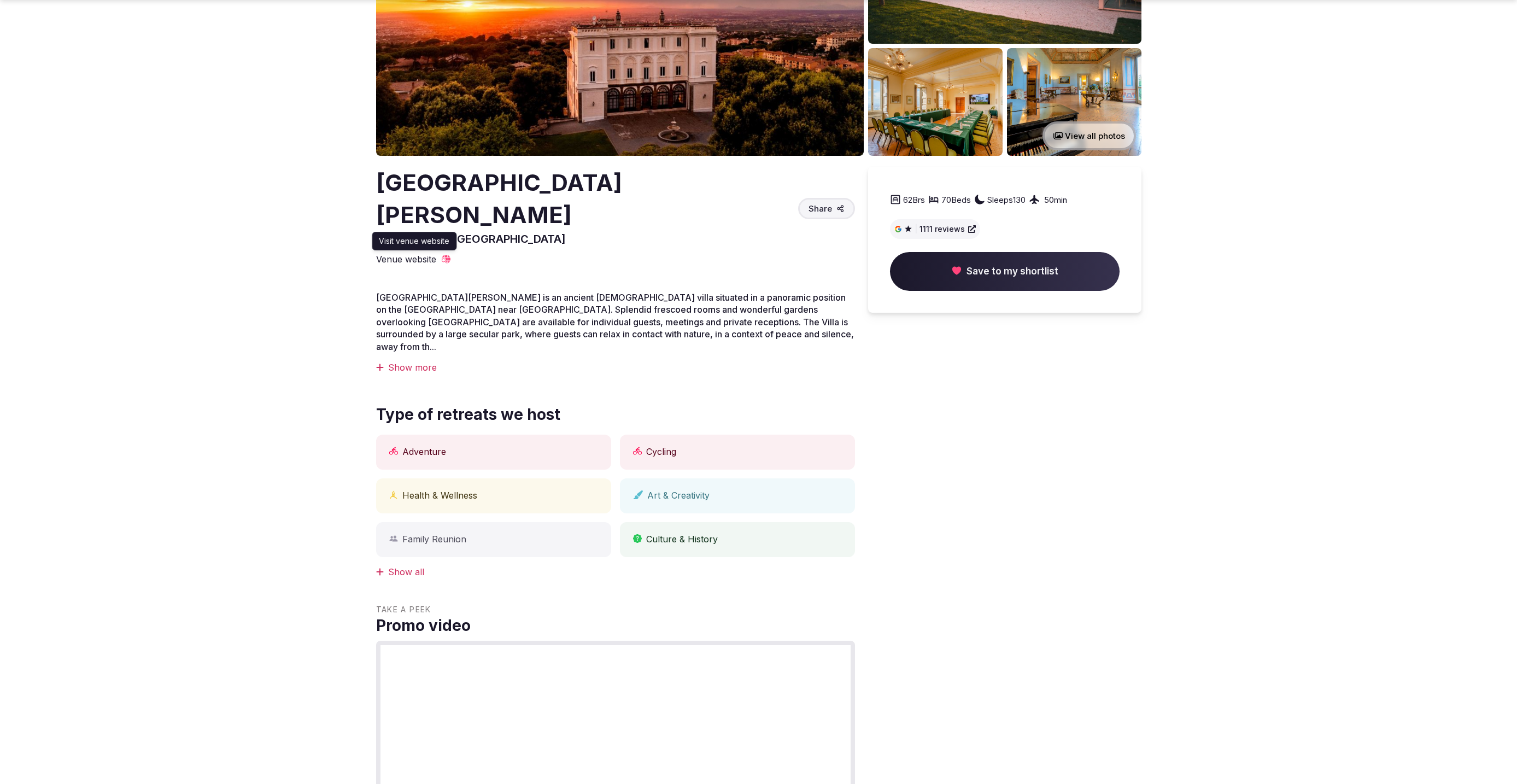
click at [389, 253] on span "Venue website" at bounding box center [406, 259] width 60 height 12
